Goal: Check status: Check status

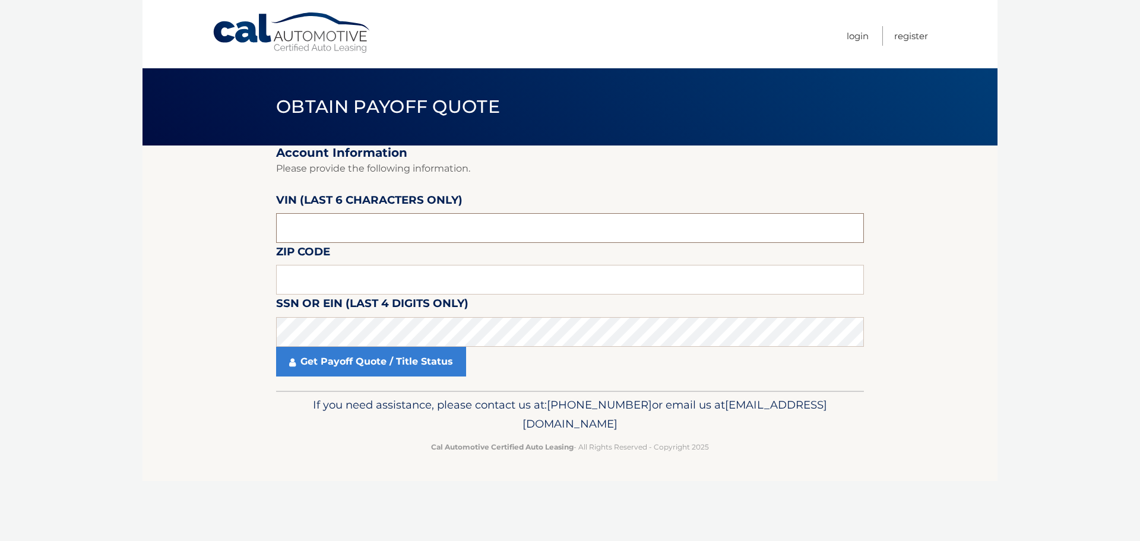
drag, startPoint x: 365, startPoint y: 211, endPoint x: 315, endPoint y: 227, distance: 52.4
click at [315, 227] on input "text" at bounding box center [570, 228] width 588 height 30
click at [307, 265] on input "text" at bounding box center [570, 280] width 588 height 30
type input "11704"
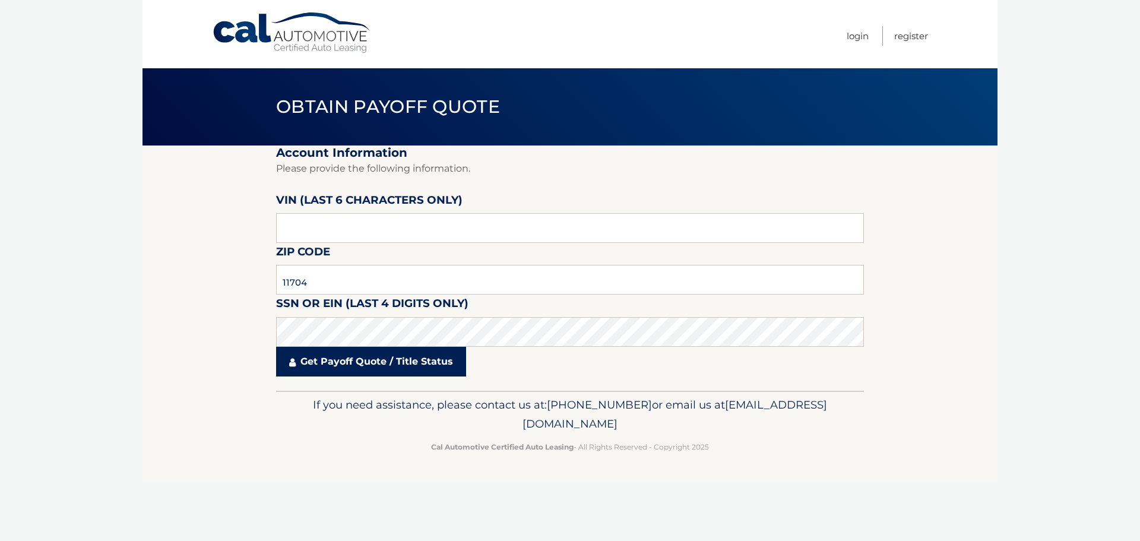
click at [337, 371] on link "Get Payoff Quote / Title Status" at bounding box center [371, 362] width 190 height 30
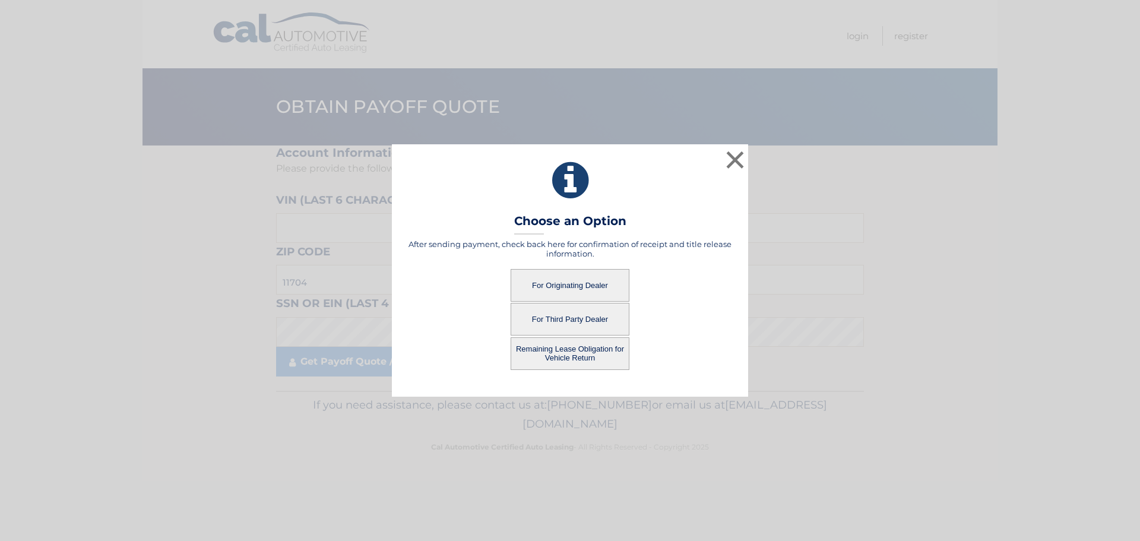
click at [581, 286] on button "For Originating Dealer" at bounding box center [570, 285] width 119 height 33
click at [580, 283] on button "For Originating Dealer" at bounding box center [570, 285] width 119 height 33
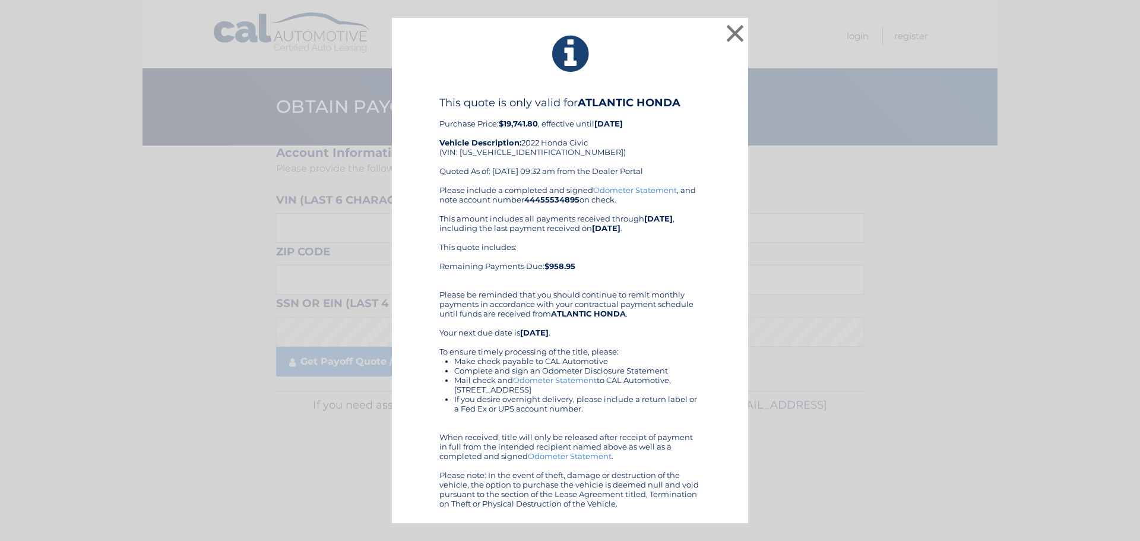
drag, startPoint x: 429, startPoint y: 103, endPoint x: 713, endPoint y: 502, distance: 489.4
click at [713, 502] on div "This quote is only valid for ATLANTIC HONDA Purchase Price: $19,741.80 , effect…" at bounding box center [570, 302] width 327 height 412
